Goal: Check status: Check status

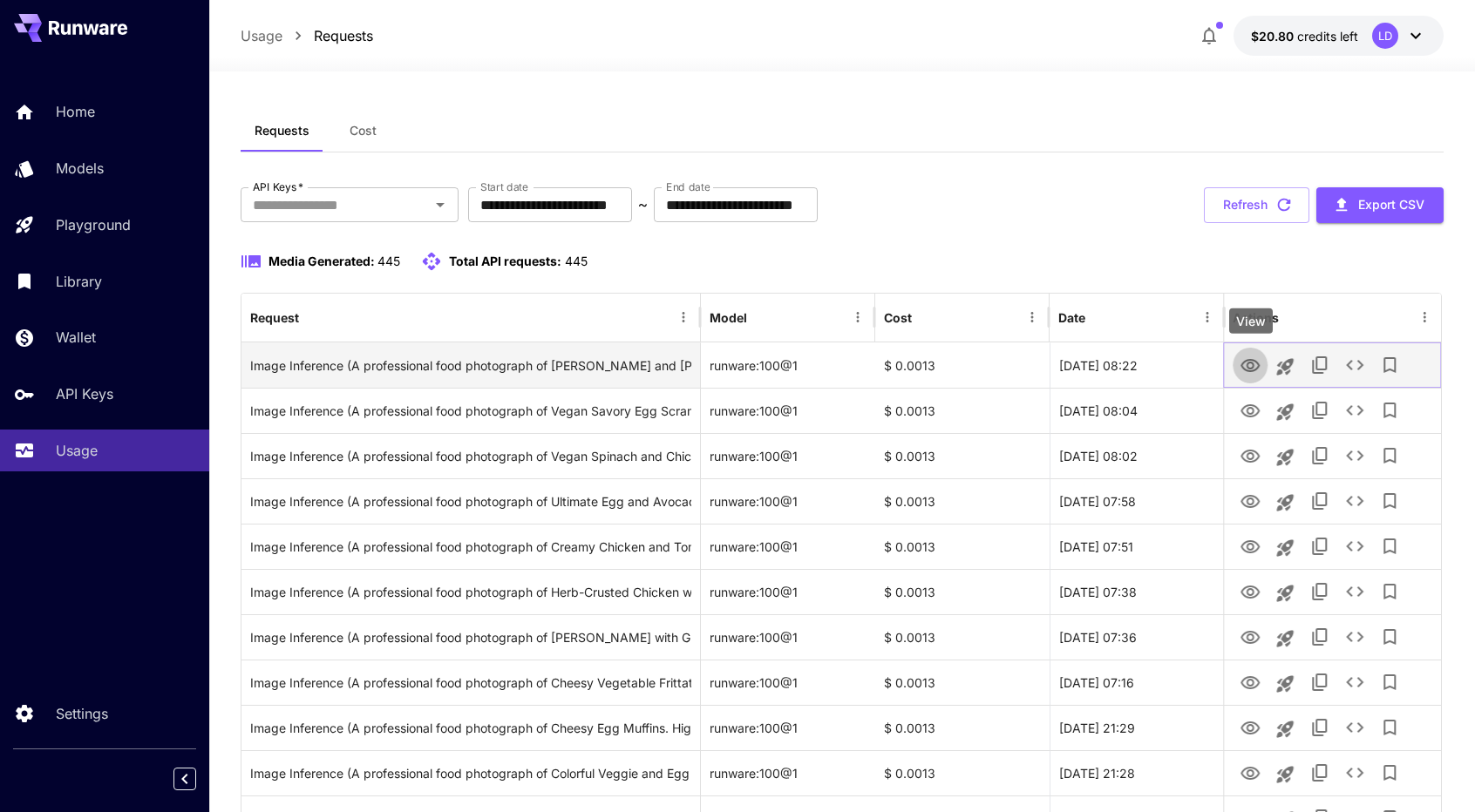
click at [1254, 362] on icon "View" at bounding box center [1251, 366] width 21 height 21
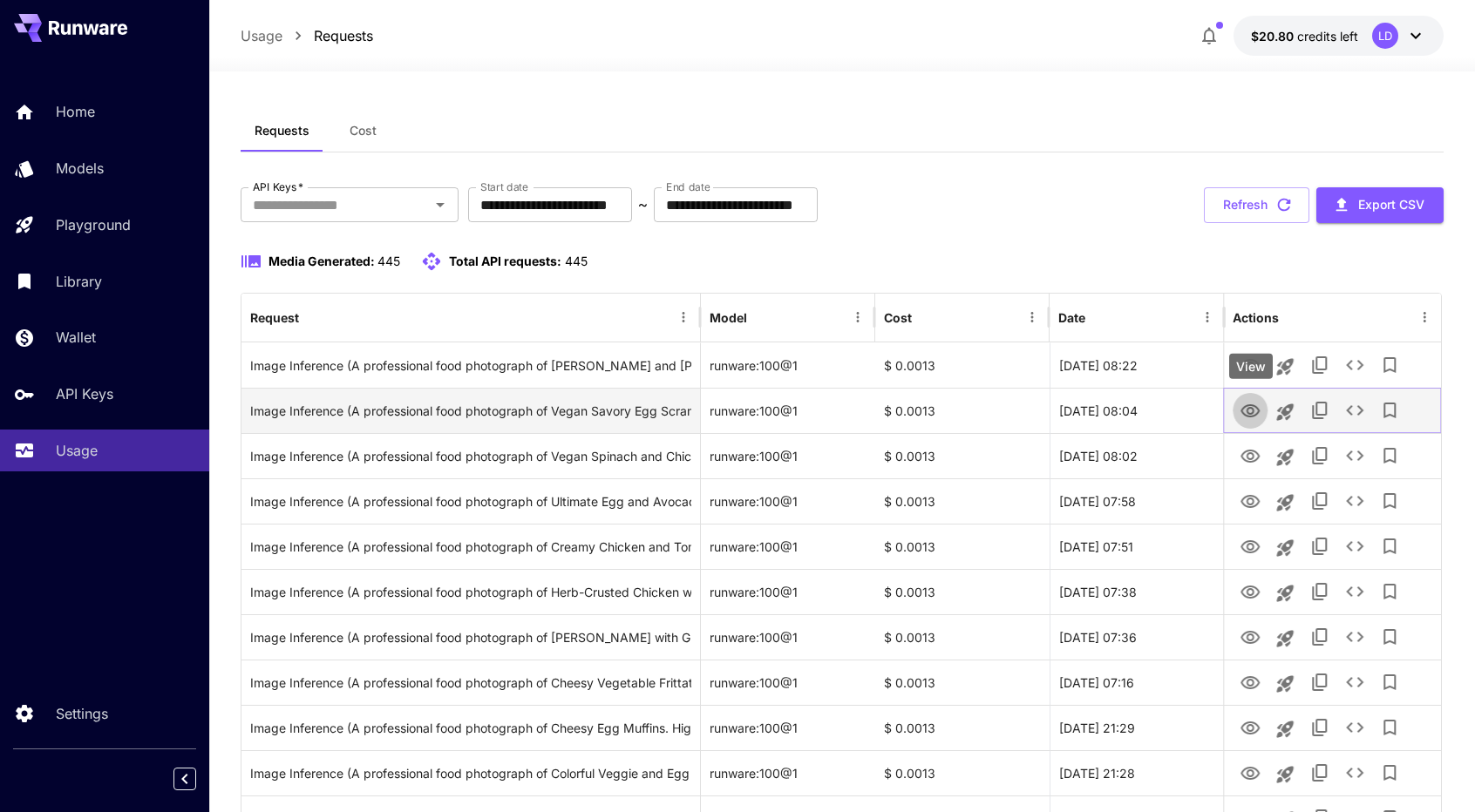
click at [1259, 411] on icon "View" at bounding box center [1251, 411] width 19 height 13
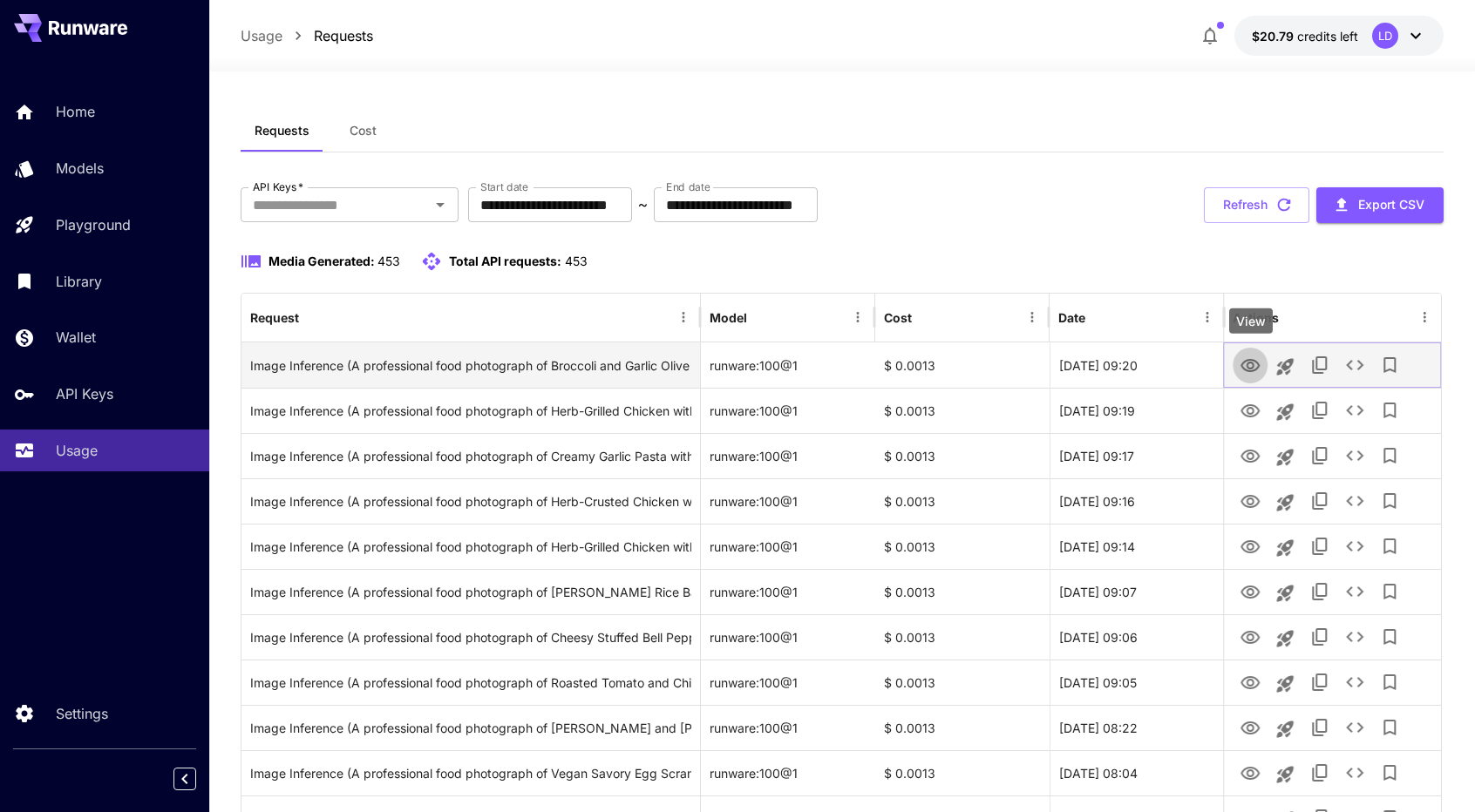
click at [1254, 364] on icon "View" at bounding box center [1251, 365] width 19 height 13
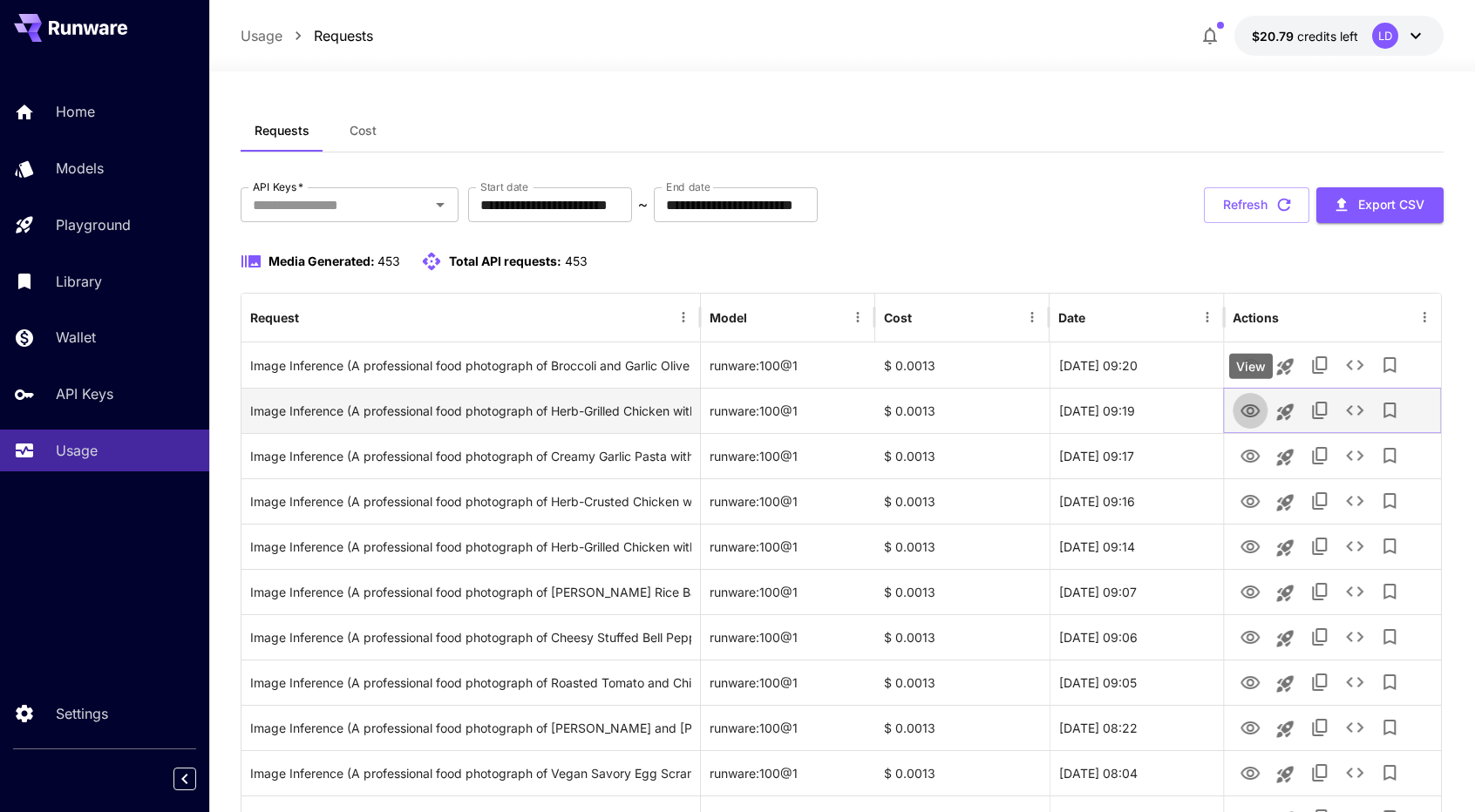
click at [1251, 409] on icon "View" at bounding box center [1251, 412] width 21 height 21
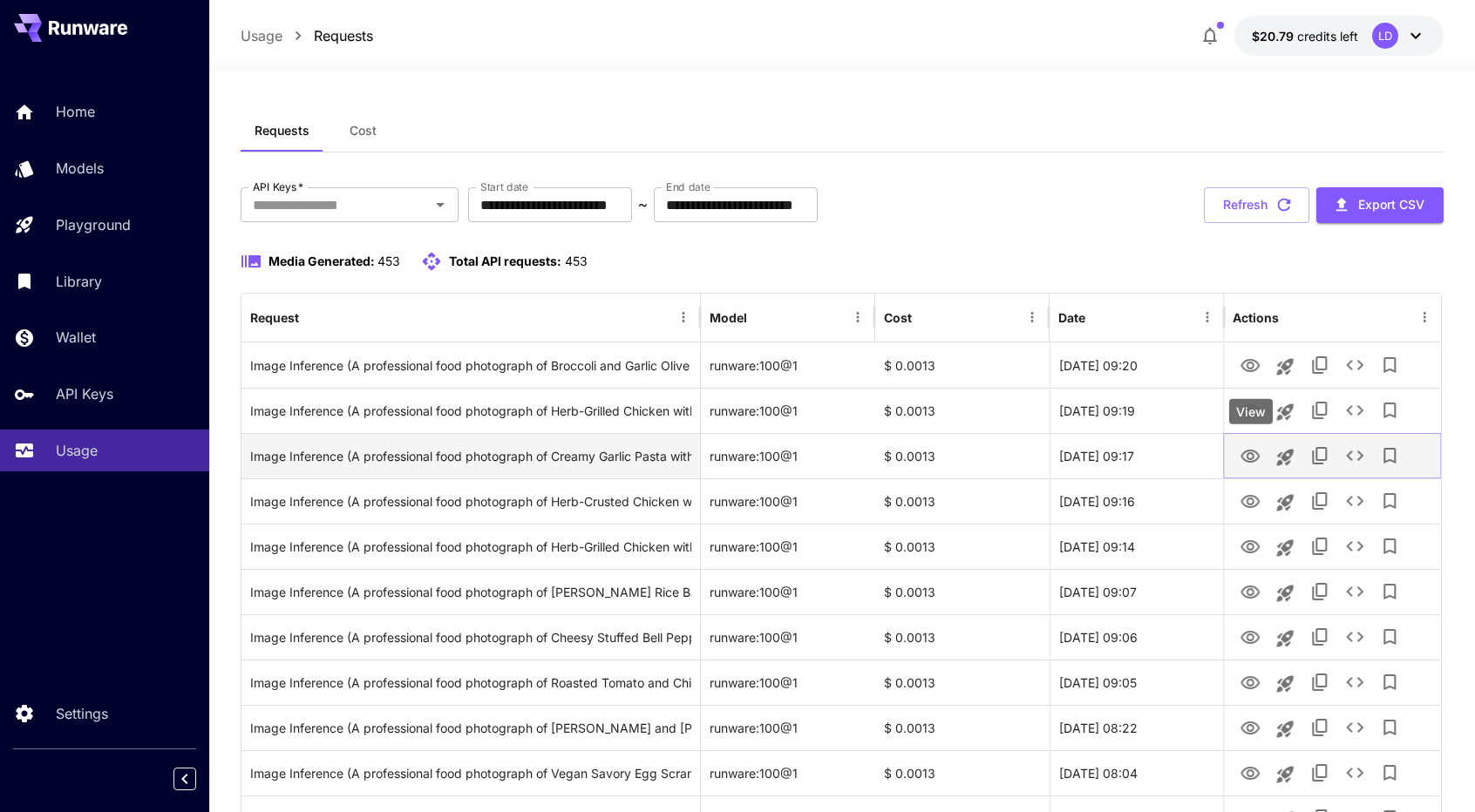
click at [1252, 456] on icon "View" at bounding box center [1251, 456] width 19 height 13
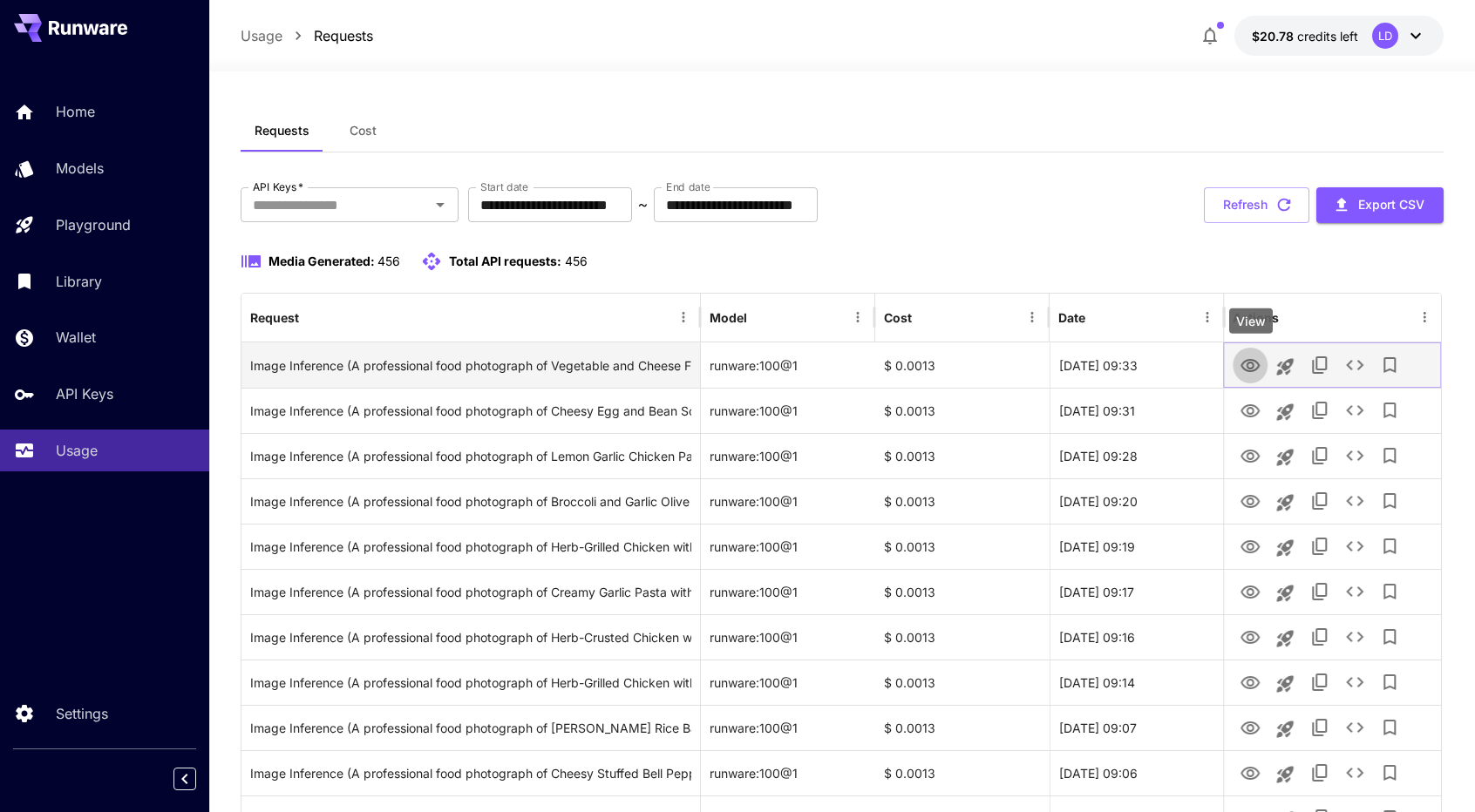
click at [1249, 359] on icon "View" at bounding box center [1251, 365] width 19 height 13
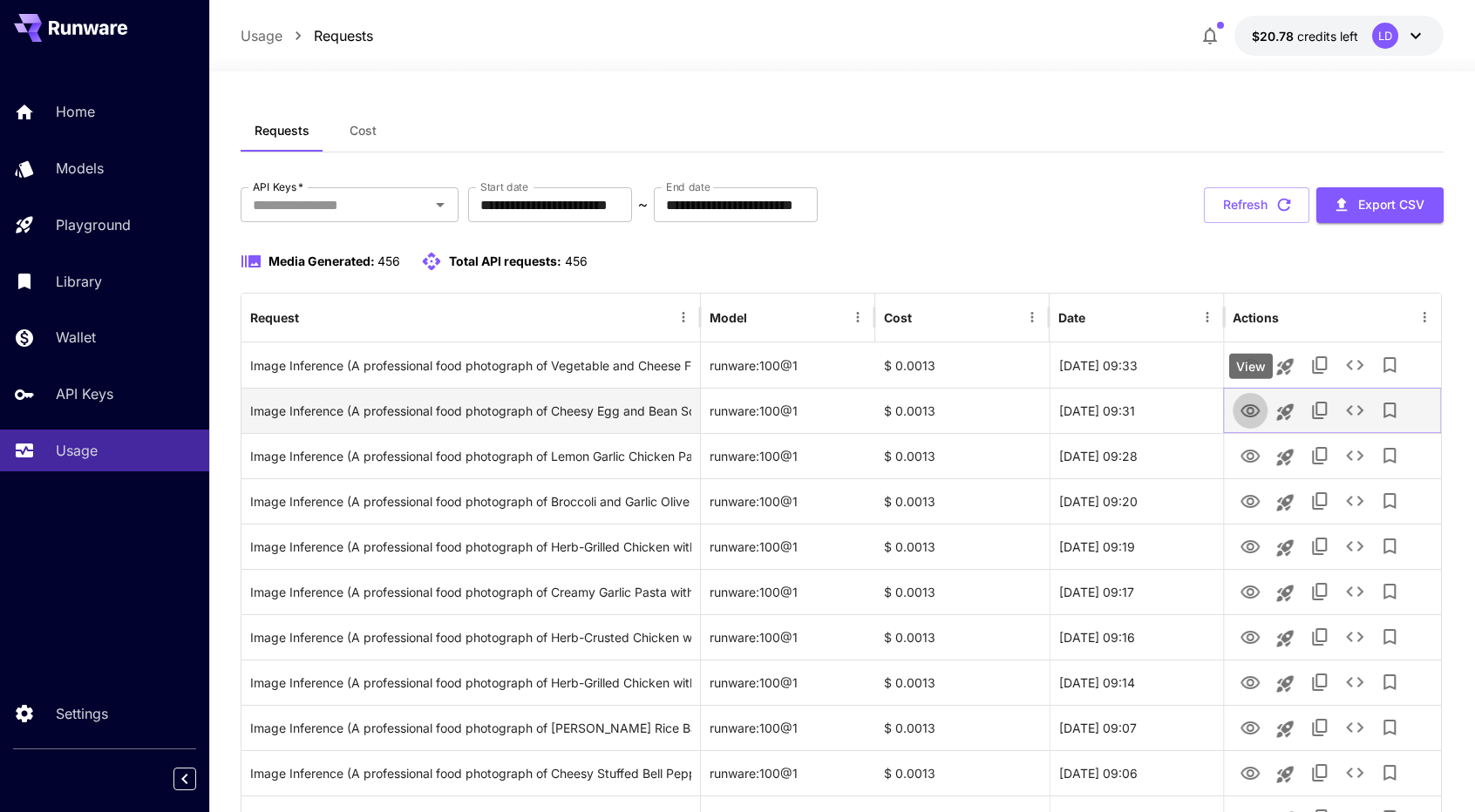
click at [1251, 412] on icon "View" at bounding box center [1251, 412] width 21 height 21
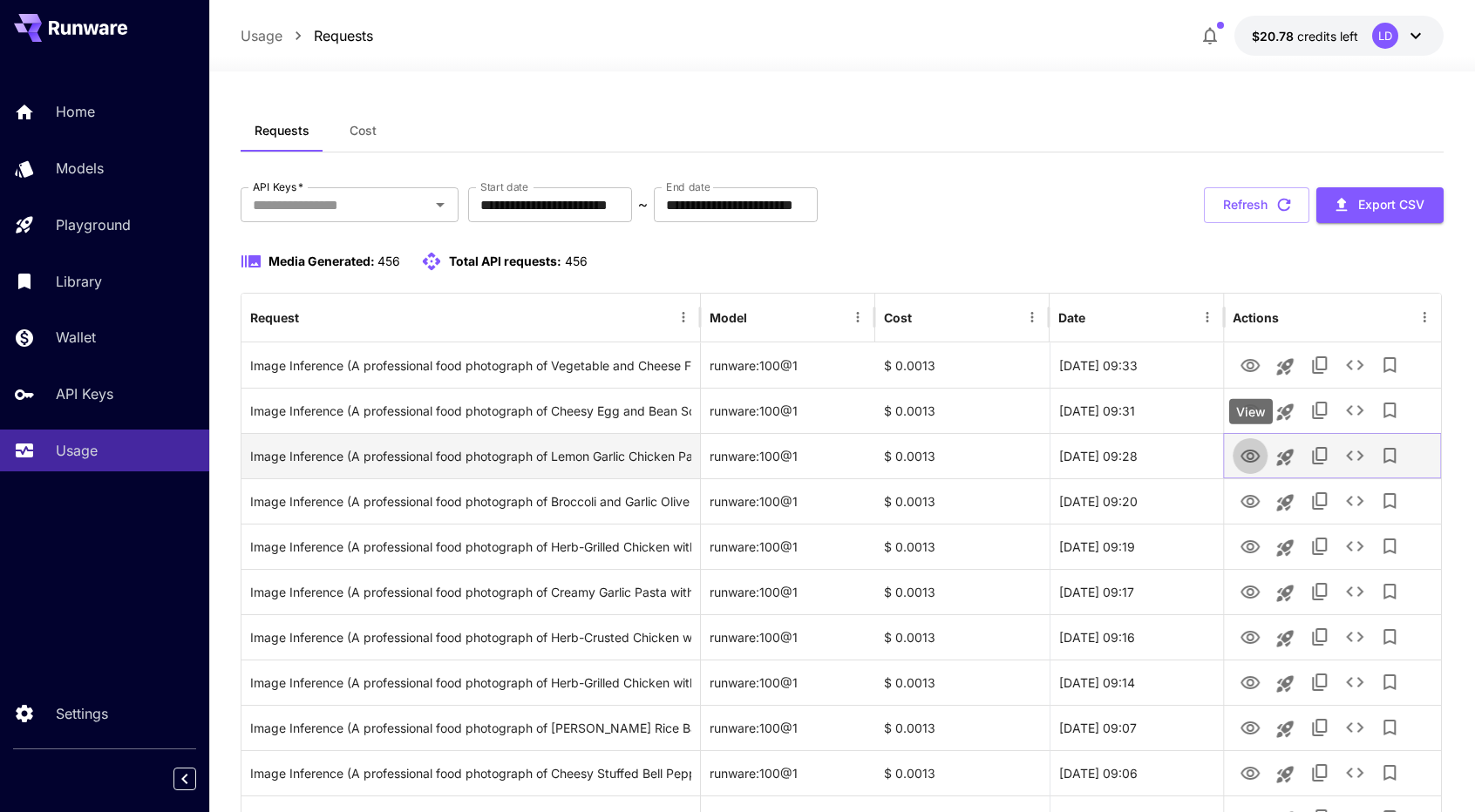
click at [1246, 457] on icon "View" at bounding box center [1251, 457] width 21 height 21
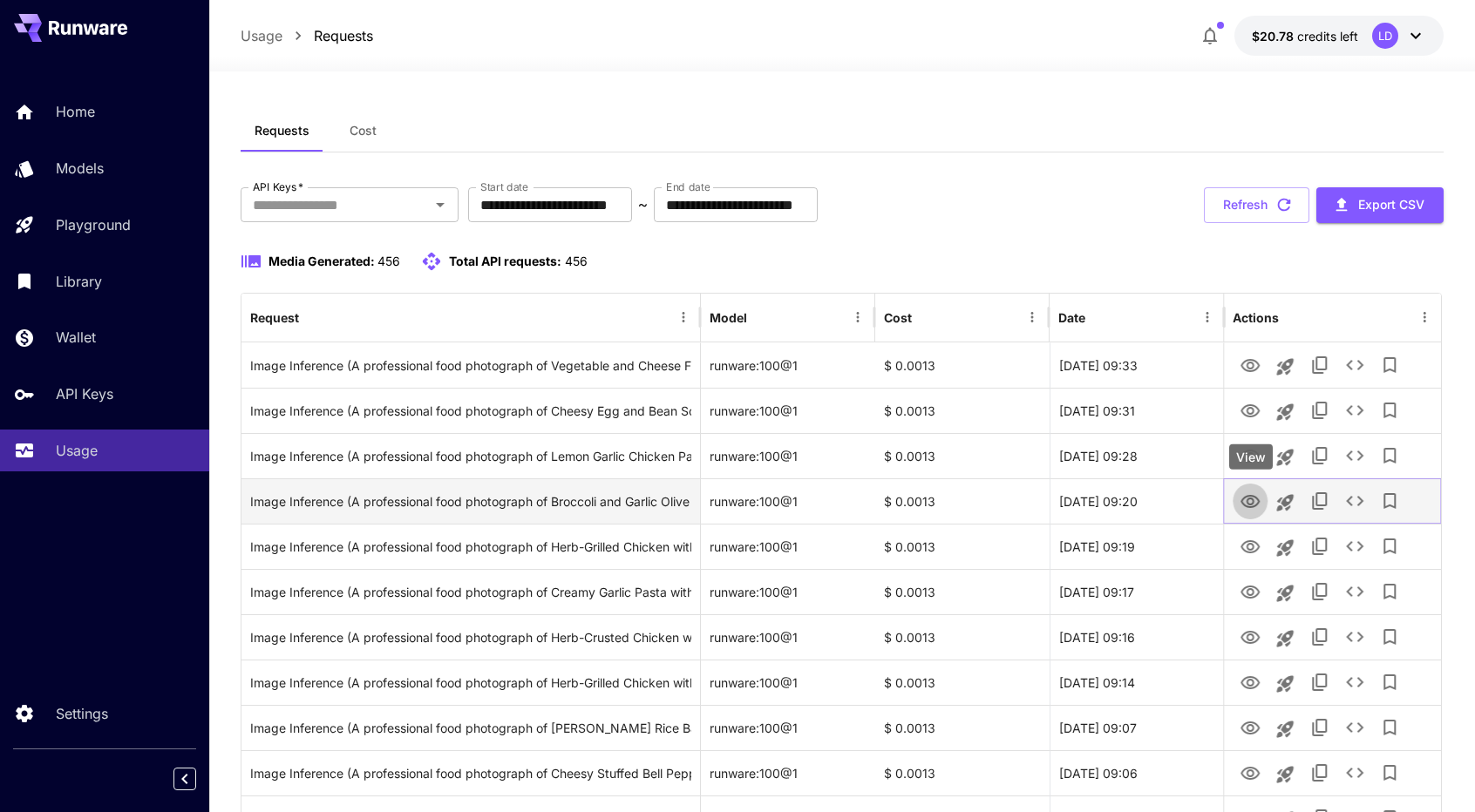
click at [1251, 506] on icon "View" at bounding box center [1251, 501] width 19 height 13
